Goal: Information Seeking & Learning: Learn about a topic

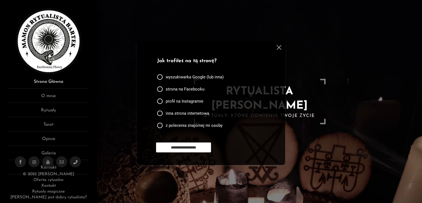
click at [60, 82] on link "Strona Główna" at bounding box center [48, 83] width 81 height 10
click at [279, 47] on img at bounding box center [279, 47] width 5 height 5
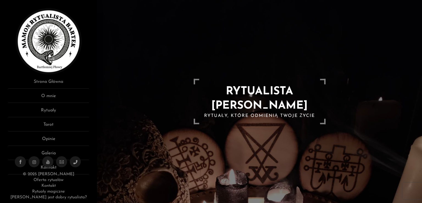
click at [422, 126] on div at bounding box center [259, 101] width 325 height 203
click at [52, 112] on link "Rytuały" at bounding box center [48, 112] width 81 height 10
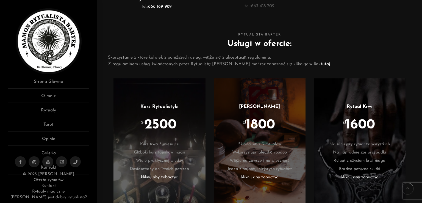
scroll to position [264, 0]
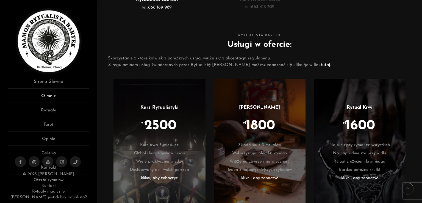
click at [64, 96] on link "O mnie" at bounding box center [48, 98] width 81 height 10
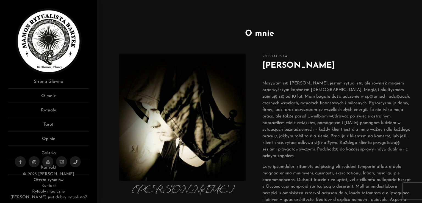
click at [288, 100] on p "Nazywam się Bartłomiej, jestem rytualistą, ale również magiem oraz wyższym kapł…" at bounding box center [336, 119] width 149 height 79
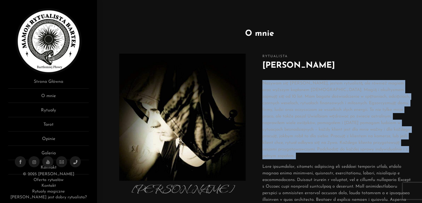
click at [288, 100] on p "Nazywam się Bartłomiej, jestem rytualistą, ale również magiem oraz wyższym kapł…" at bounding box center [336, 119] width 149 height 79
click at [287, 98] on p "Nazywam się Bartłomiej, jestem rytualistą, ale również magiem oraz wyższym kapł…" at bounding box center [336, 119] width 149 height 79
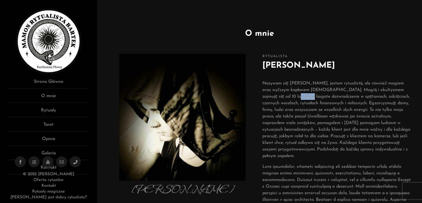
click at [287, 98] on p "Nazywam się Bartłomiej, jestem rytualistą, ale również magiem oraz wyższym kapł…" at bounding box center [336, 119] width 149 height 79
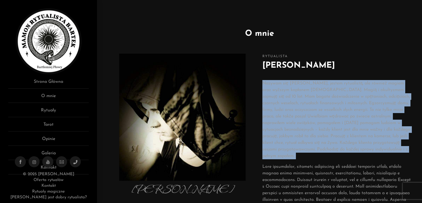
click at [287, 98] on p "Nazywam się Bartłomiej, jestem rytualistą, ale również magiem oraz wyższym kapł…" at bounding box center [336, 119] width 149 height 79
